Goal: Task Accomplishment & Management: Use online tool/utility

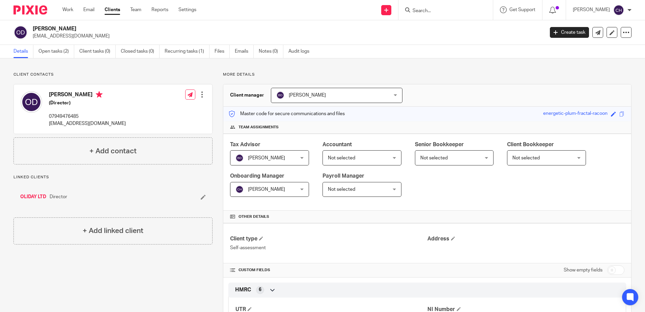
click at [434, 9] on input "Search" at bounding box center [442, 11] width 61 height 6
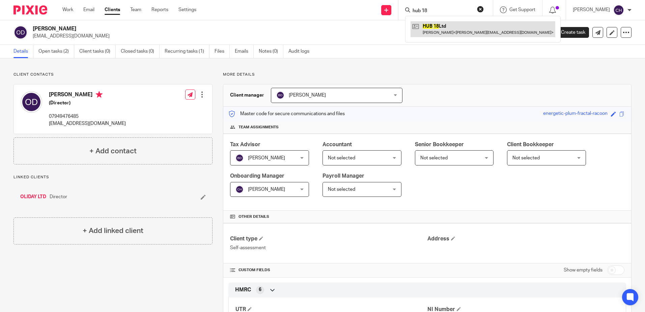
type input "hub 18"
click at [448, 33] on link at bounding box center [483, 29] width 145 height 16
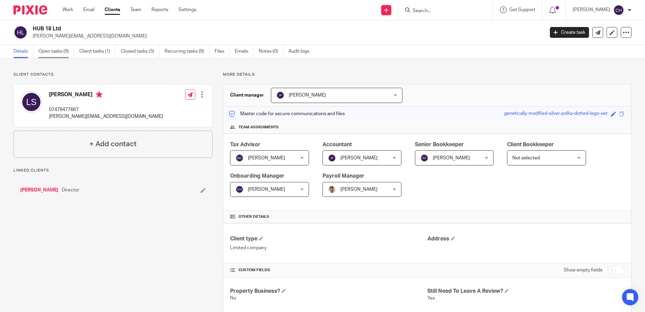
click at [53, 51] on link "Open tasks (9)" at bounding box center [56, 51] width 36 height 13
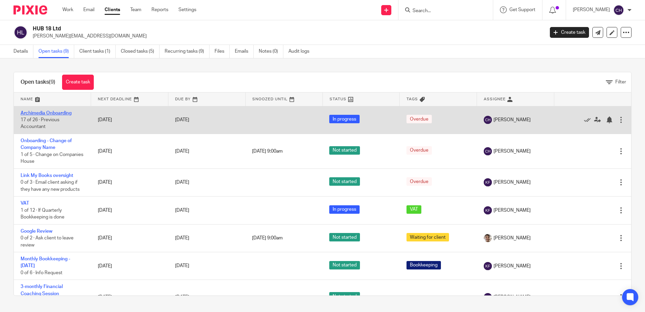
click at [55, 112] on link "Archimedia Onboarding" at bounding box center [46, 113] width 51 height 5
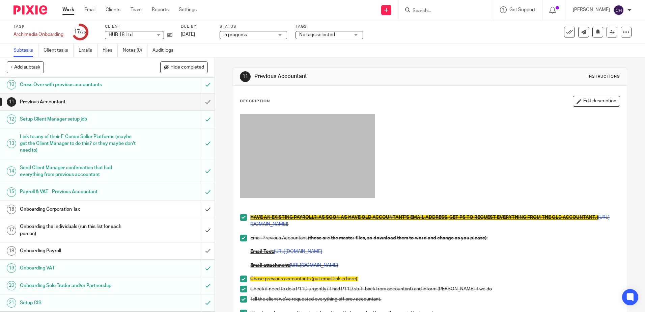
scroll to position [169, 0]
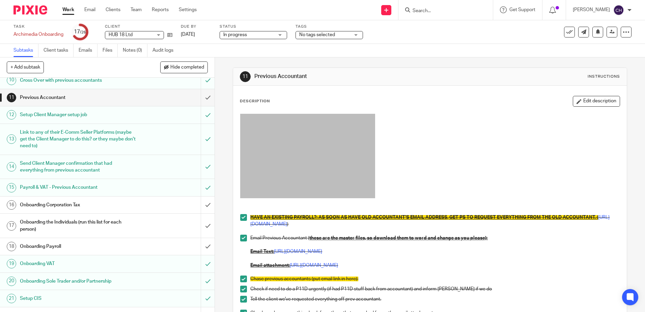
click at [63, 246] on h1 "Onboarding Payroll" at bounding box center [78, 246] width 116 height 10
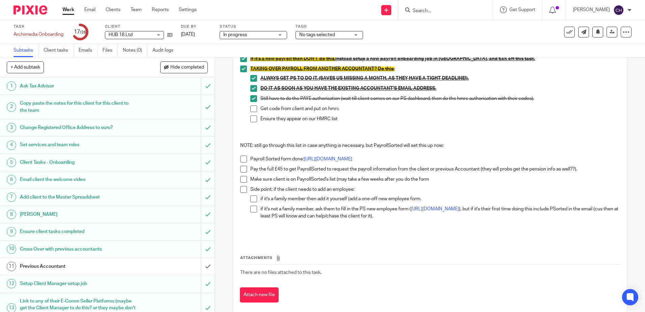
scroll to position [180, 0]
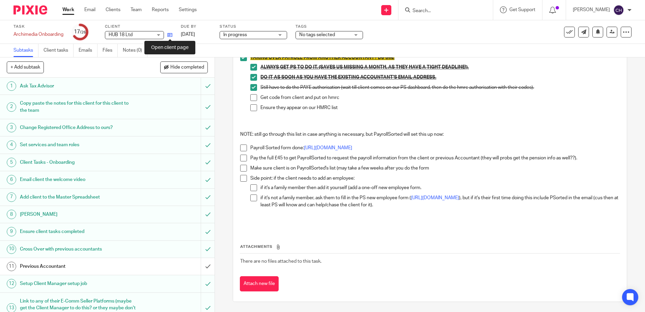
click at [170, 37] on icon at bounding box center [169, 34] width 5 height 5
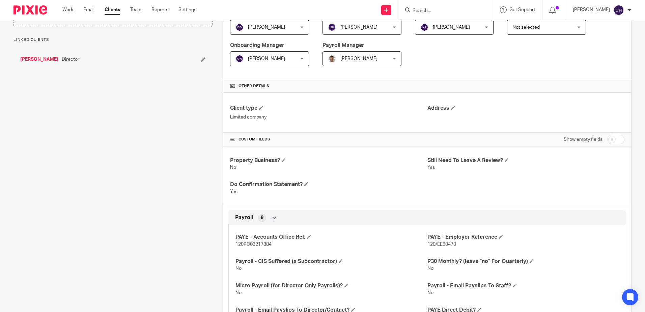
scroll to position [169, 0]
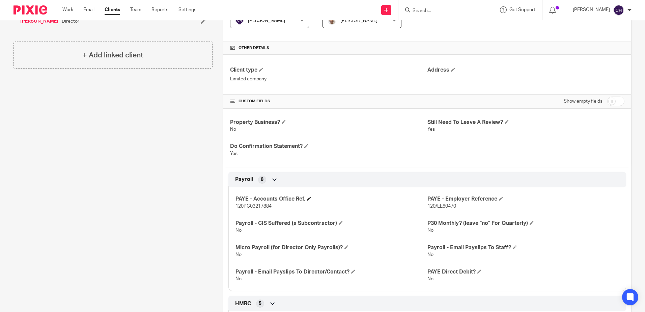
drag, startPoint x: 233, startPoint y: 199, endPoint x: 302, endPoint y: 200, distance: 68.1
click at [302, 200] on div "PAYE - Accounts Office Ref. 120PC03217884 PAYE - Employer Reference 120/EE80470…" at bounding box center [427, 236] width 398 height 109
copy h4 "PAYE - Accounts Office Ref"
drag, startPoint x: 493, startPoint y: 200, endPoint x: 424, endPoint y: 202, distance: 69.2
click at [427, 202] on h4 "PAYE - Employer Reference" at bounding box center [523, 198] width 192 height 7
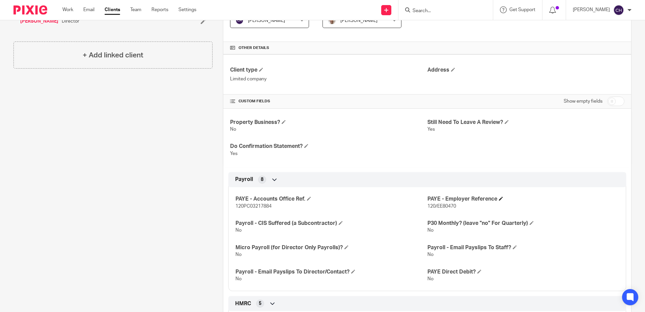
copy h4 "PAYE - Employer Reference"
drag, startPoint x: 274, startPoint y: 207, endPoint x: 231, endPoint y: 207, distance: 43.2
click at [231, 207] on div "PAYE - Accounts Office Ref. 120PC03217884 PAYE - Employer Reference 120/EE80470…" at bounding box center [427, 236] width 398 height 109
copy span "120PC03217884"
click at [374, 208] on p "120PC03217884" at bounding box center [331, 206] width 192 height 7
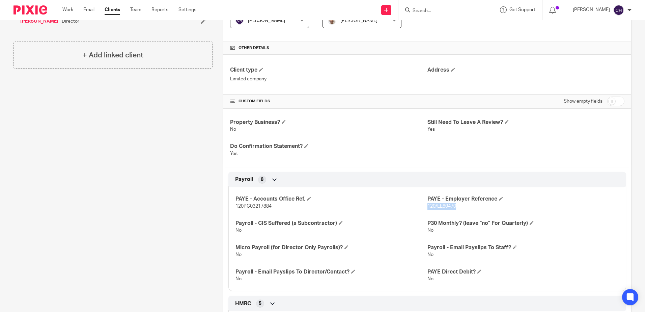
drag, startPoint x: 455, startPoint y: 208, endPoint x: 425, endPoint y: 209, distance: 30.4
click at [427, 209] on p "120/EE80470" at bounding box center [523, 206] width 192 height 7
copy span "120/EE80470"
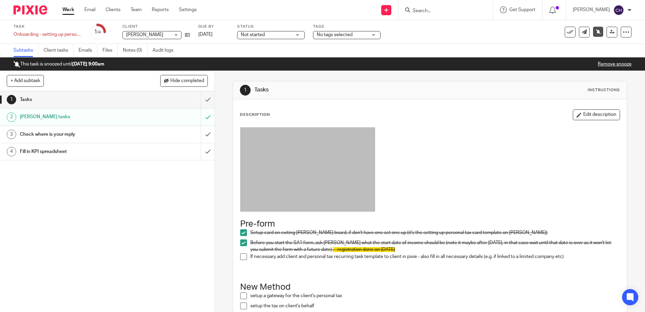
scroll to position [67, 0]
